Goal: Task Accomplishment & Management: Complete application form

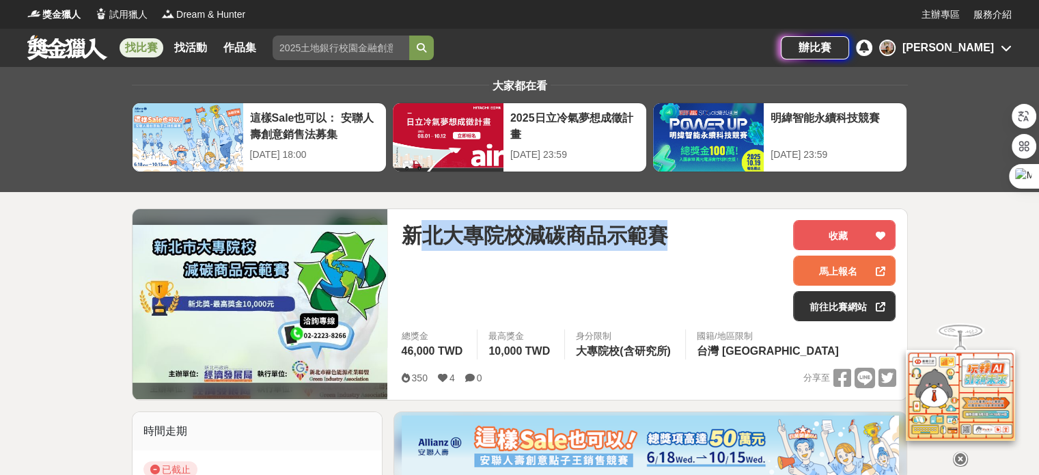
drag, startPoint x: 417, startPoint y: 236, endPoint x: 680, endPoint y: 240, distance: 262.9
click at [680, 240] on div "新北大專院校減碳商品示範賽" at bounding box center [591, 235] width 381 height 31
click at [447, 242] on span "新北大專院校減碳商品示範賽" at bounding box center [534, 235] width 266 height 31
drag, startPoint x: 410, startPoint y: 231, endPoint x: 667, endPoint y: 237, distance: 257.5
click at [669, 237] on div "新北大專院校減碳商品示範賽" at bounding box center [591, 235] width 381 height 31
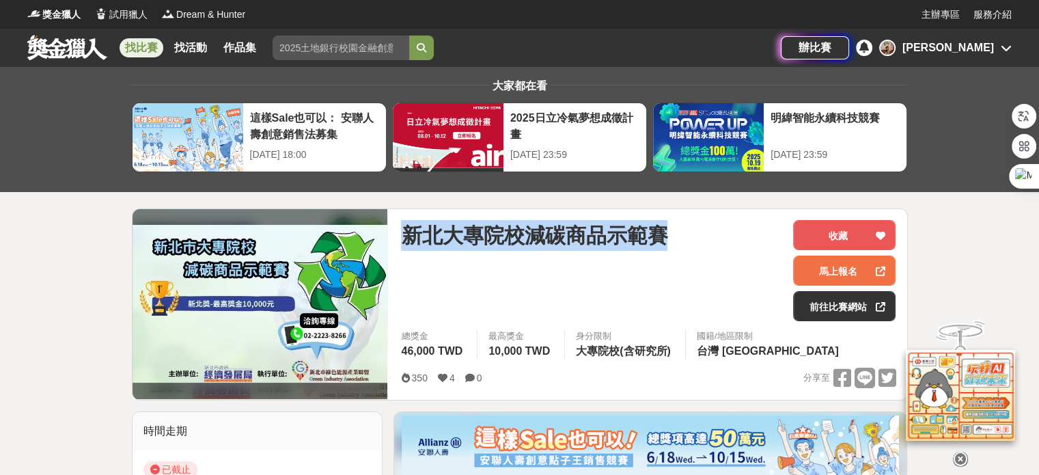
copy span "新北大專院校減碳商品示範賽"
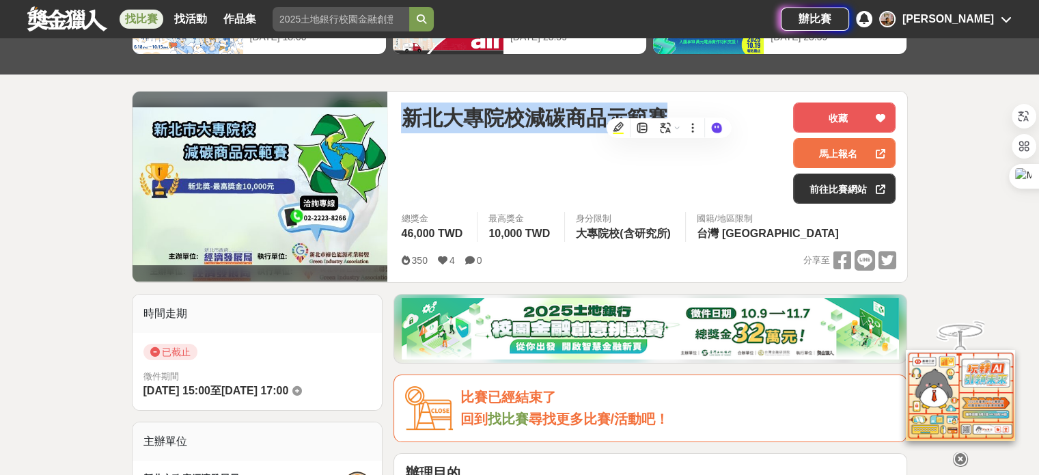
scroll to position [137, 0]
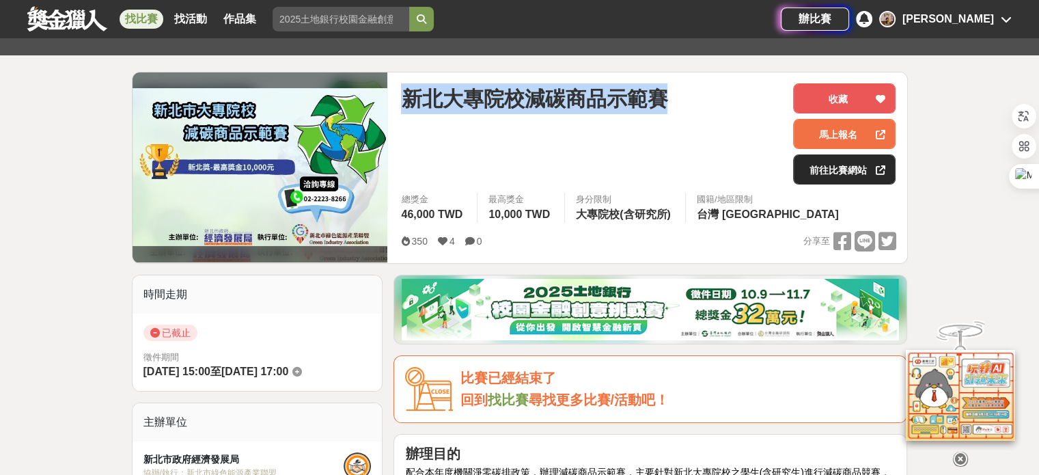
click at [854, 166] on link "前往比賽網站" at bounding box center [844, 169] width 102 height 30
